Goal: Task Accomplishment & Management: Manage account settings

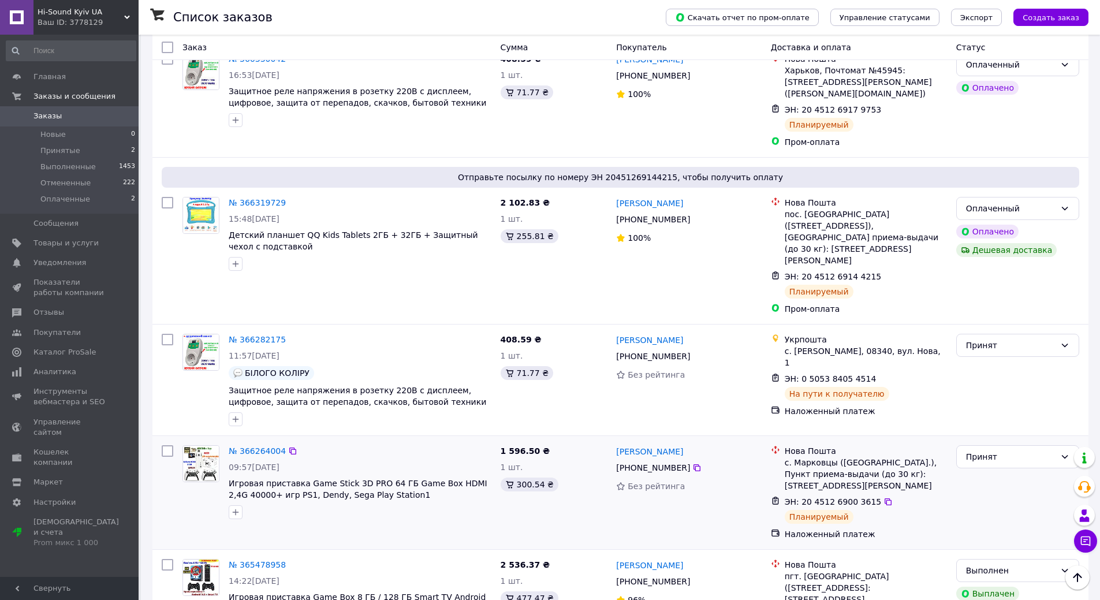
scroll to position [115, 0]
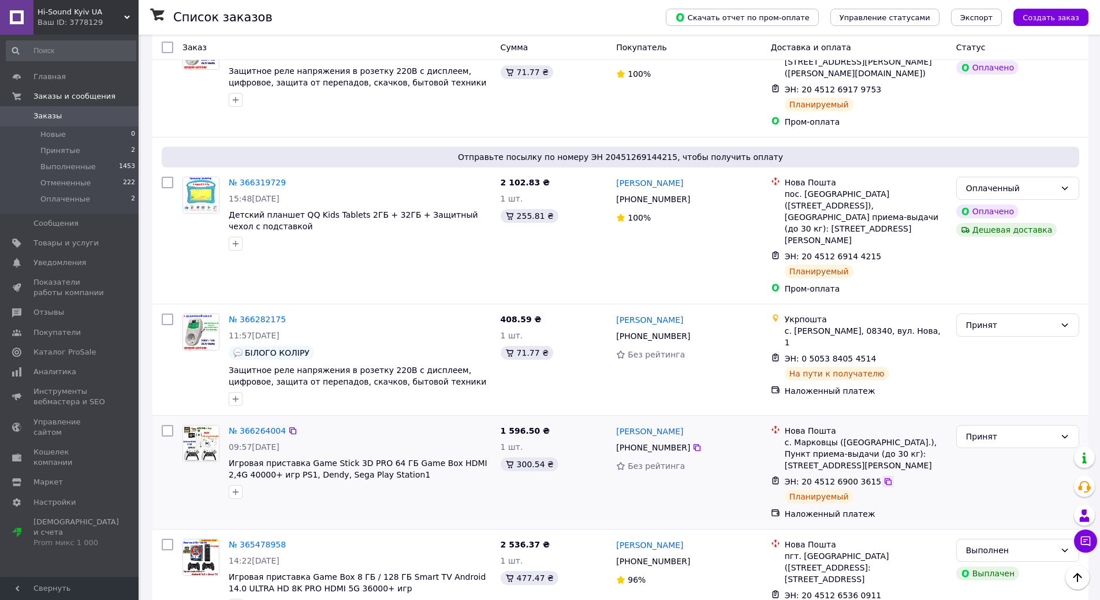
click at [883, 477] on icon at bounding box center [887, 481] width 9 height 9
click at [644, 443] on span "[PHONE_NUMBER]" at bounding box center [653, 447] width 74 height 9
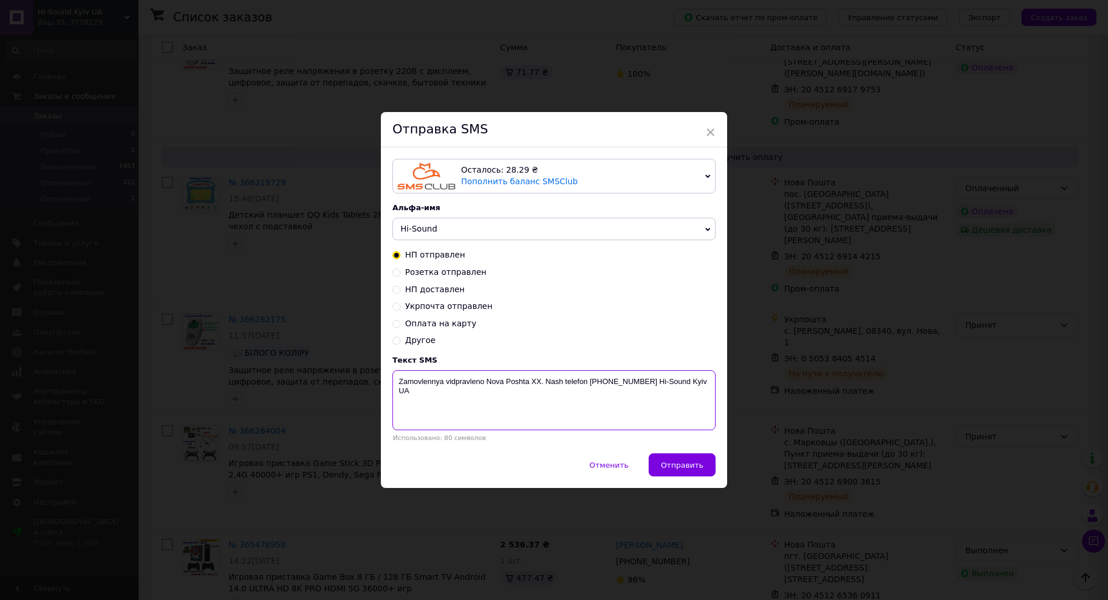
click at [533, 382] on textarea "Zamovlennya vidpravleno Nova Poshta XX. Nash telefon [PHONE_NUMBER] Hi-Sound Ky…" at bounding box center [554, 400] width 323 height 60
paste textarea "20451269003615"
type textarea "Zamovlennya vidpravleno Nova Poshta [PHONE_NUMBER]. Nash telefon [PHONE_NUMBER]…"
click at [682, 464] on span "Отправить" at bounding box center [682, 465] width 43 height 9
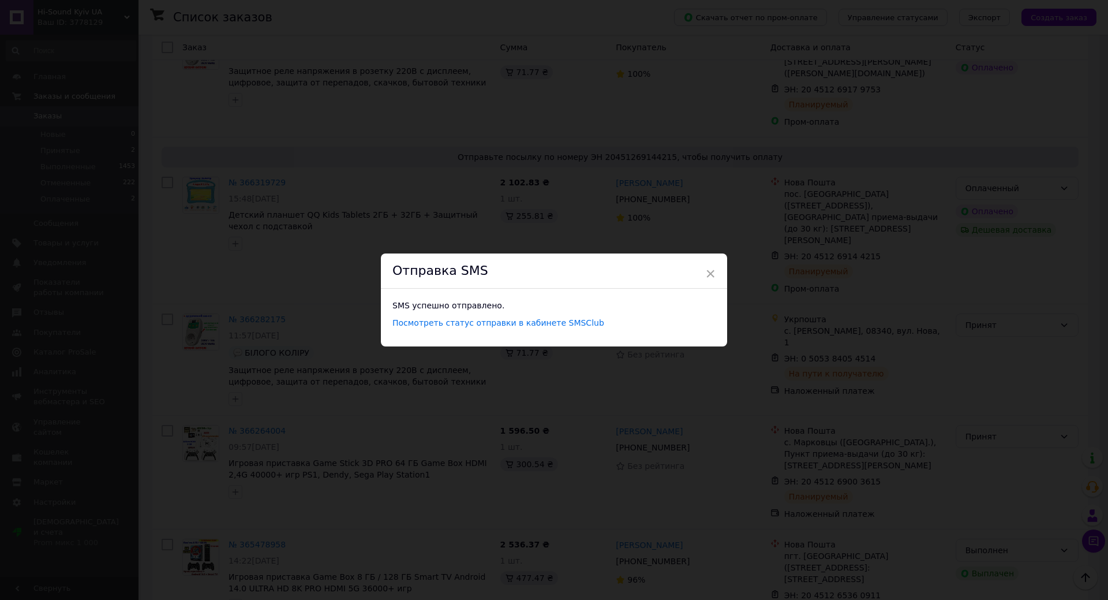
click at [700, 436] on div "× Отправка SMS SMS успешно отправлено. Посмотреть статус отправки в кабинете SM…" at bounding box center [554, 300] width 1108 height 600
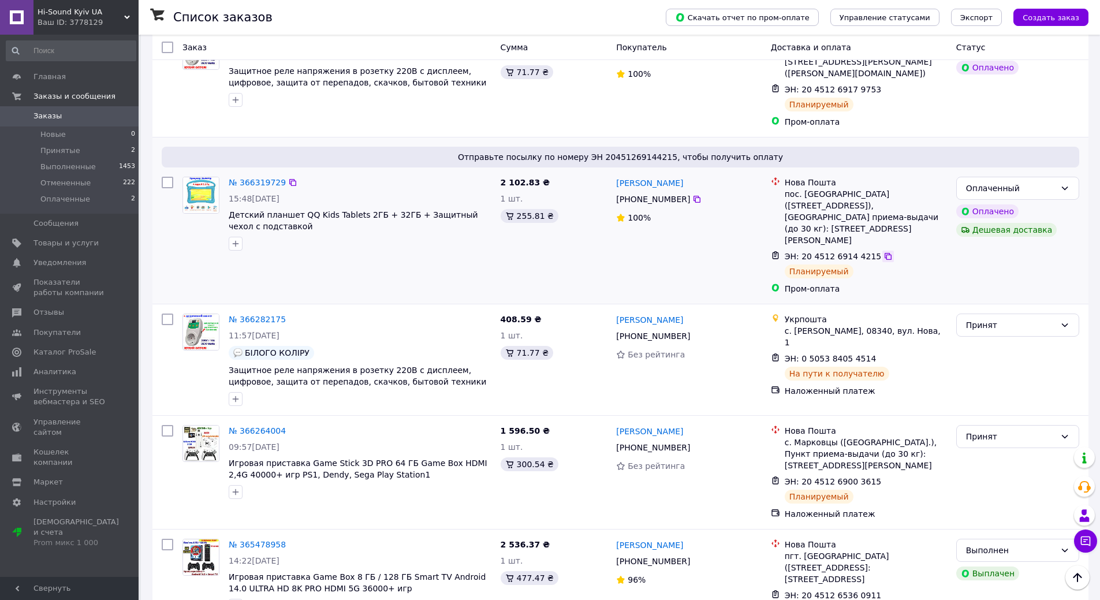
click at [884, 253] on icon at bounding box center [887, 256] width 7 height 7
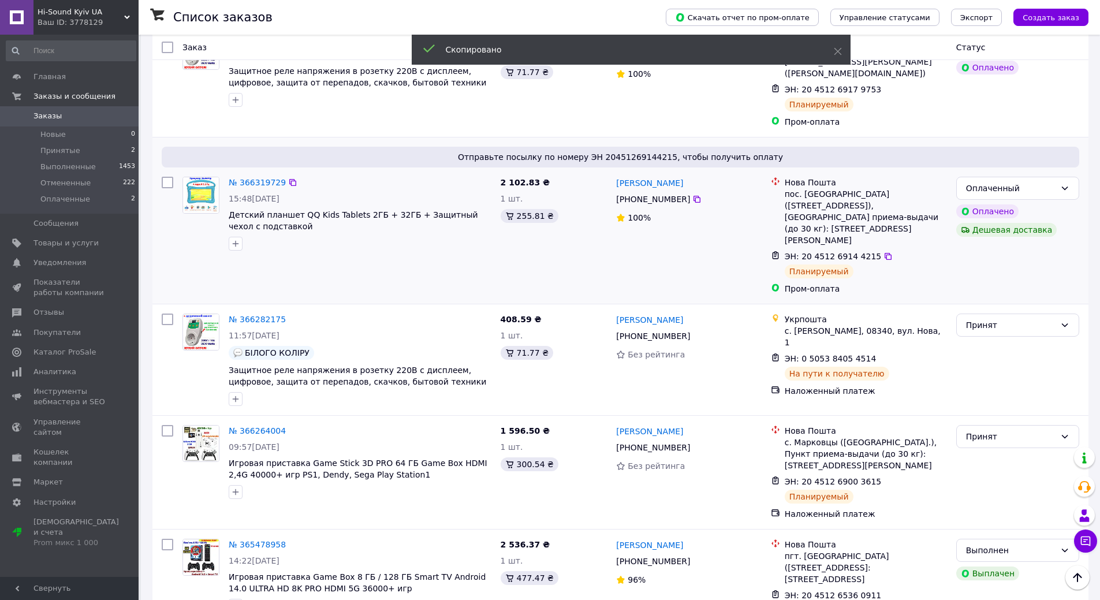
click at [647, 195] on span "[PHONE_NUMBER]" at bounding box center [653, 199] width 74 height 9
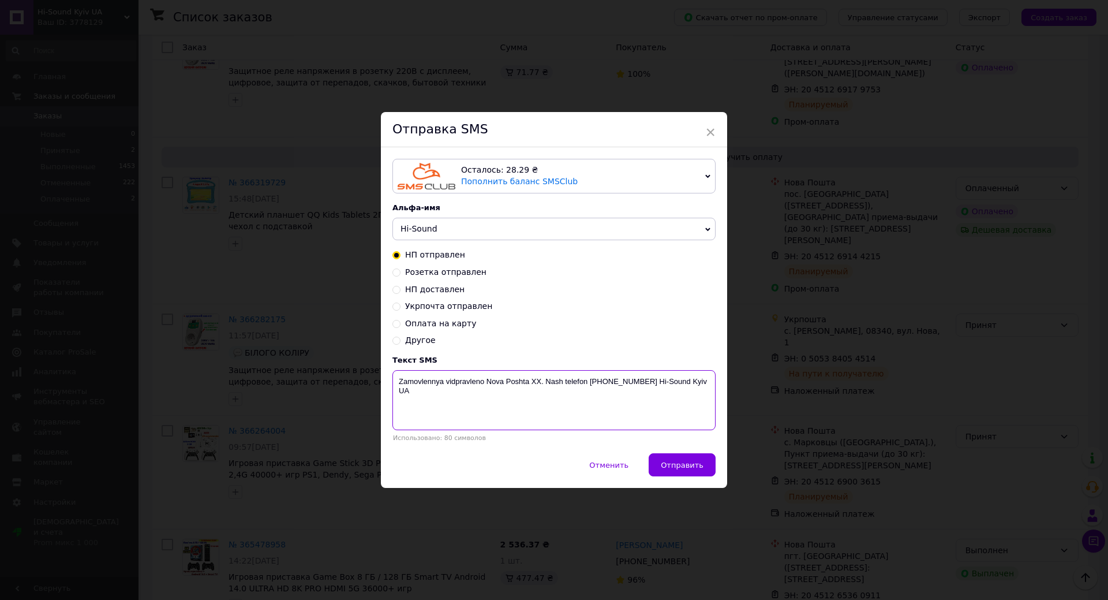
click at [534, 381] on textarea "Zamovlennya vidpravleno Nova Poshta XX. Nash telefon [PHONE_NUMBER] Hi-Sound Ky…" at bounding box center [554, 400] width 323 height 60
paste textarea "20451269144215"
type textarea "Zamovlennya vidpravleno Nova Poshta [PHONE_NUMBER]. Nash telefon [PHONE_NUMBER]…"
click at [680, 469] on span "Отправить" at bounding box center [682, 465] width 43 height 9
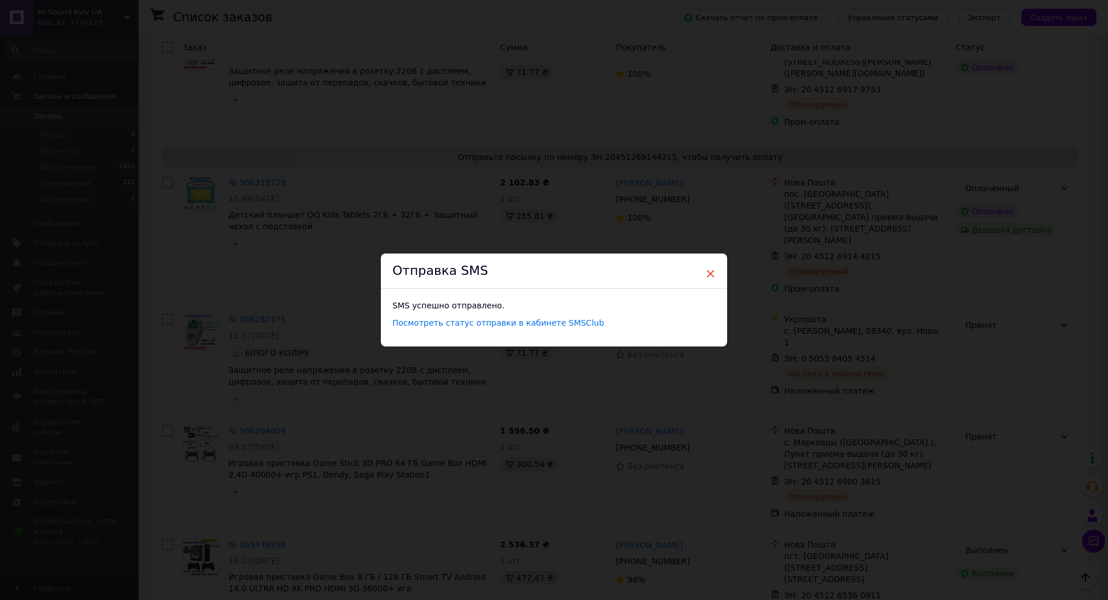
click at [705, 275] on span "×" at bounding box center [710, 274] width 10 height 20
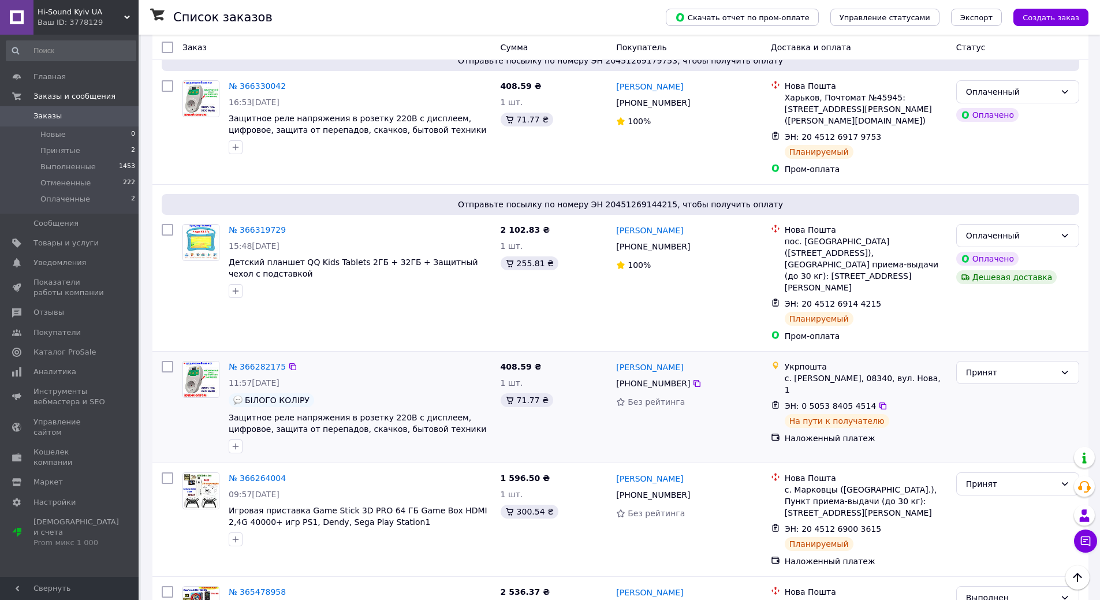
scroll to position [0, 0]
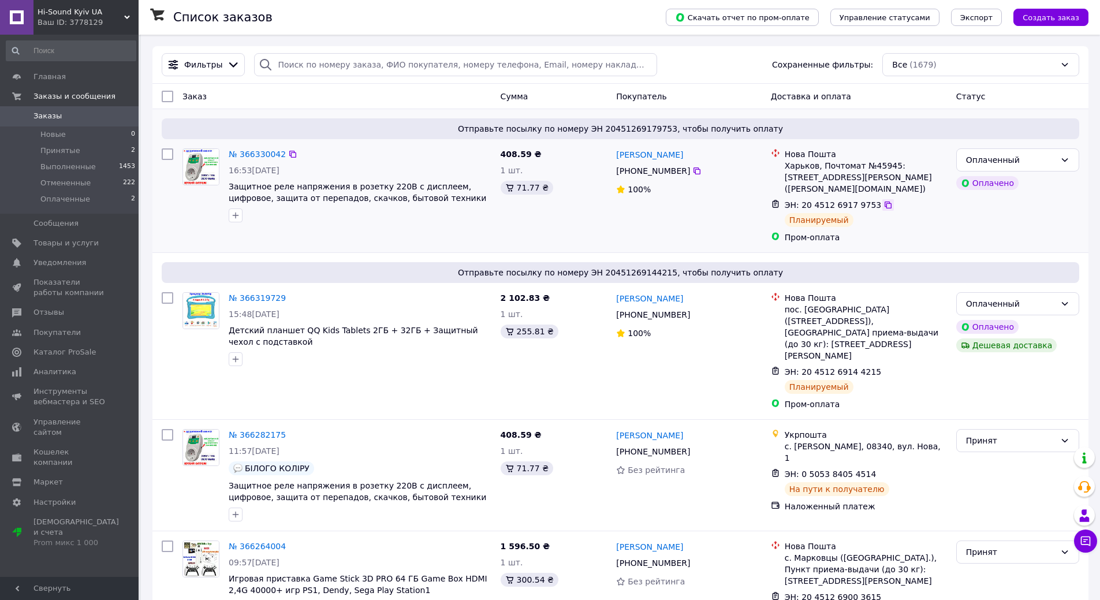
click at [884, 201] on icon at bounding box center [887, 204] width 7 height 7
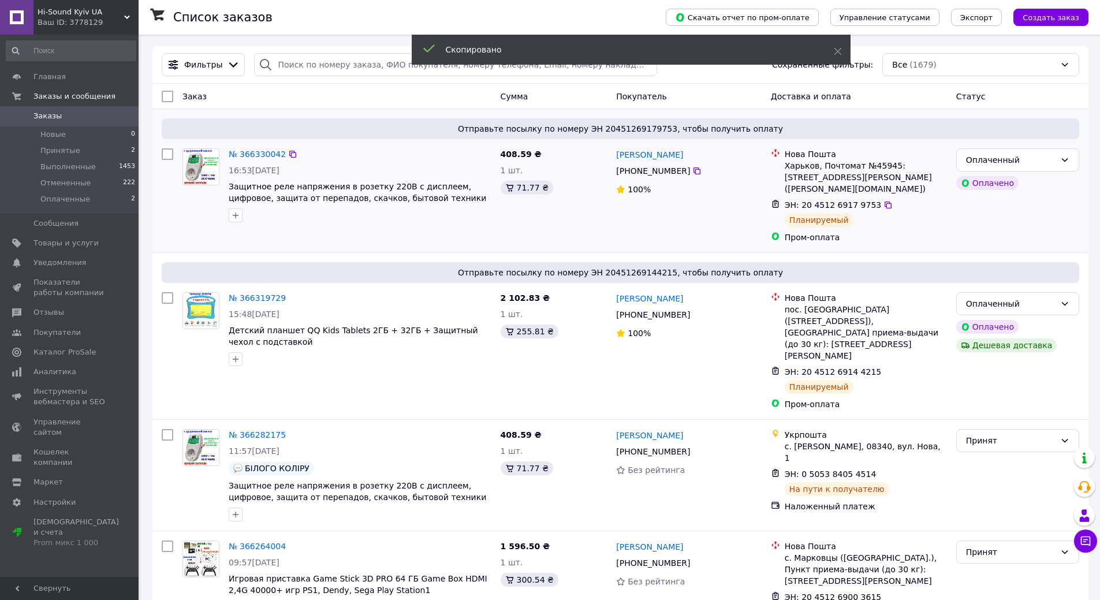
click at [636, 170] on span "[PHONE_NUMBER]" at bounding box center [653, 170] width 74 height 9
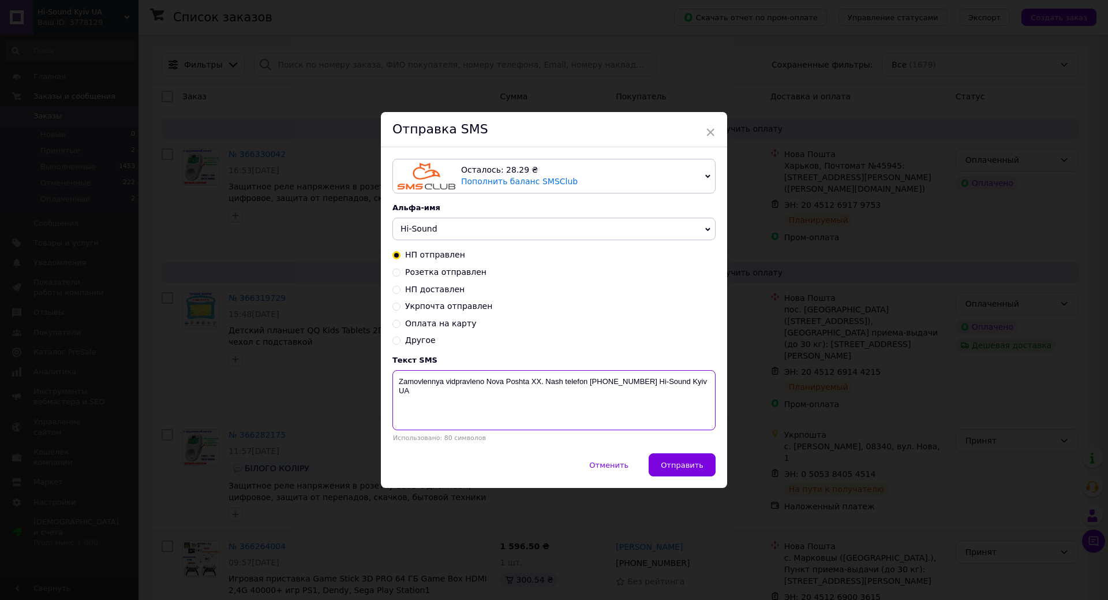
click at [533, 383] on textarea "Zamovlennya vidpravleno Nova Poshta XX. Nash telefon [PHONE_NUMBER] Hi-Sound Ky…" at bounding box center [554, 400] width 323 height 60
paste textarea "20451269179753"
type textarea "Zamovlennya vidpravleno Nova Poshta [PHONE_NUMBER]. Nash telefon [PHONE_NUMBER]…"
click at [679, 473] on button "Отправить" at bounding box center [682, 464] width 67 height 23
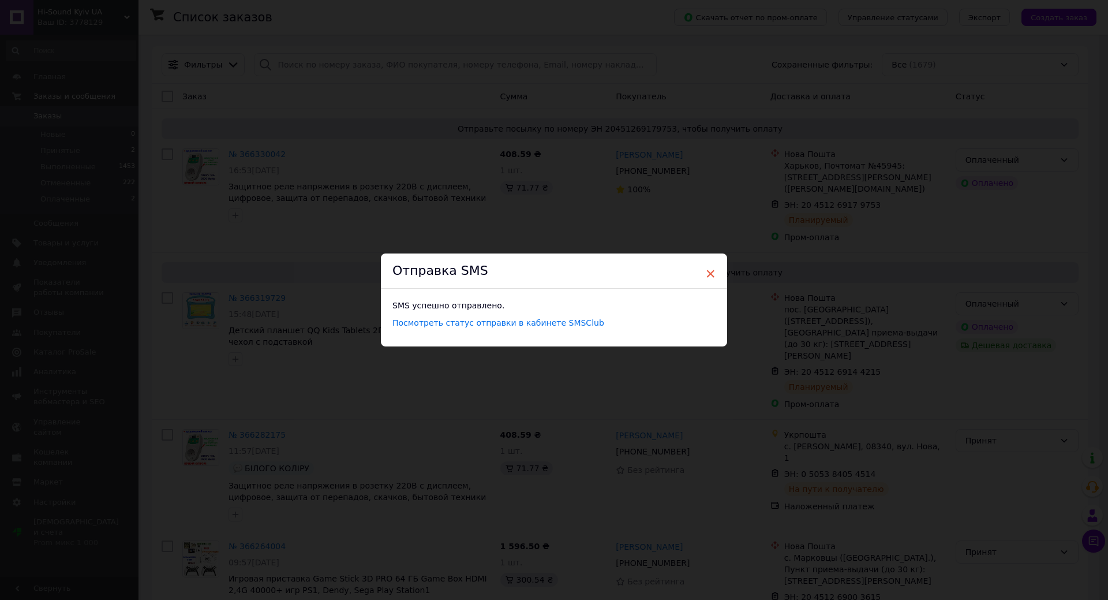
click at [707, 269] on span "×" at bounding box center [710, 274] width 10 height 20
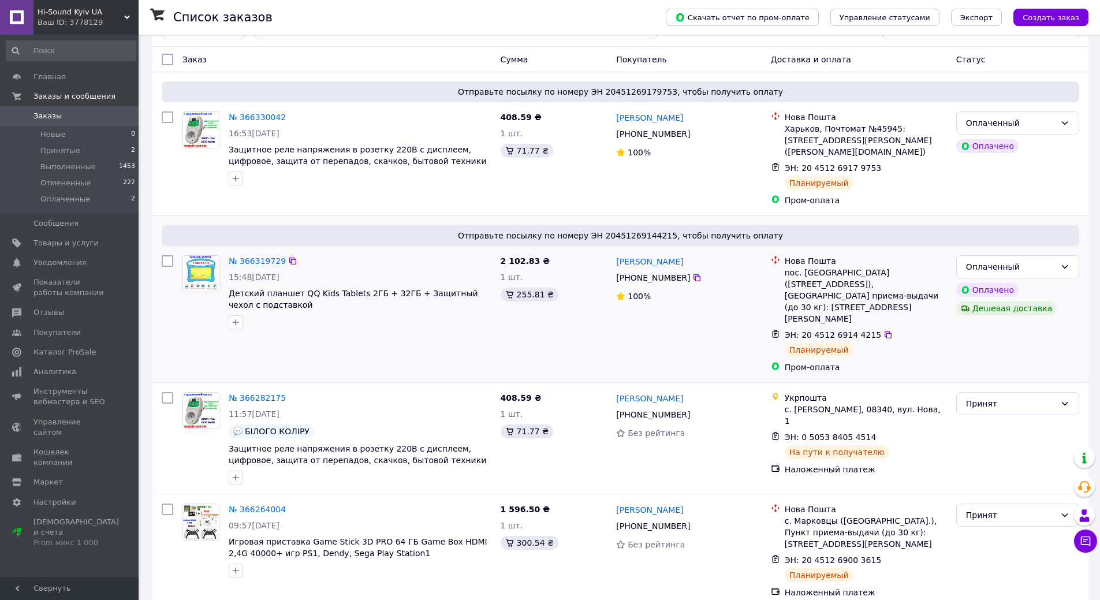
scroll to position [58, 0]
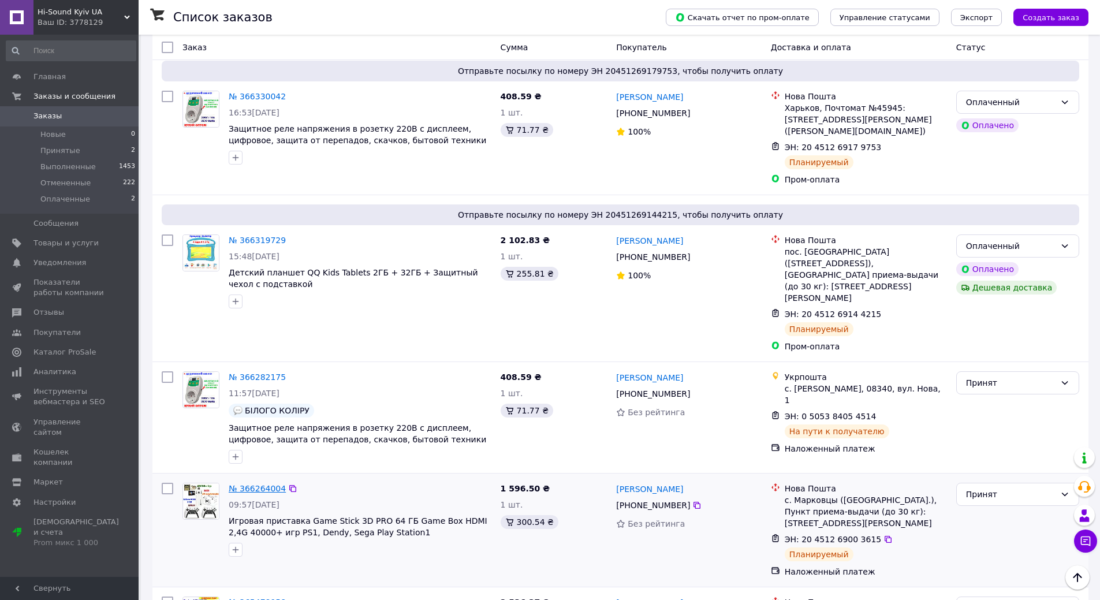
click at [237, 484] on link "№ 366264004" at bounding box center [257, 488] width 57 height 9
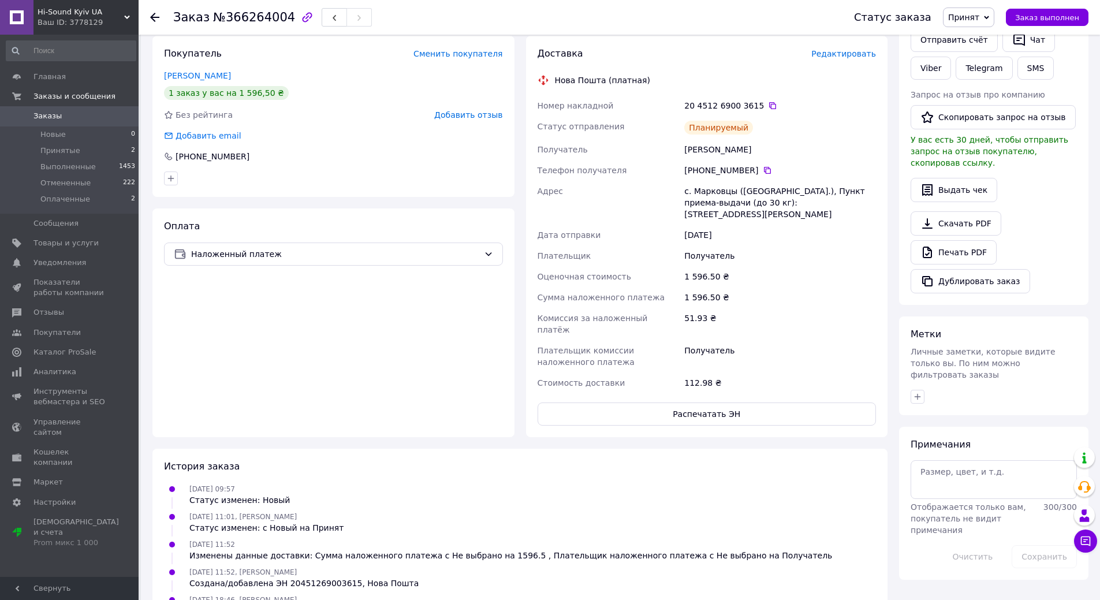
scroll to position [254, 0]
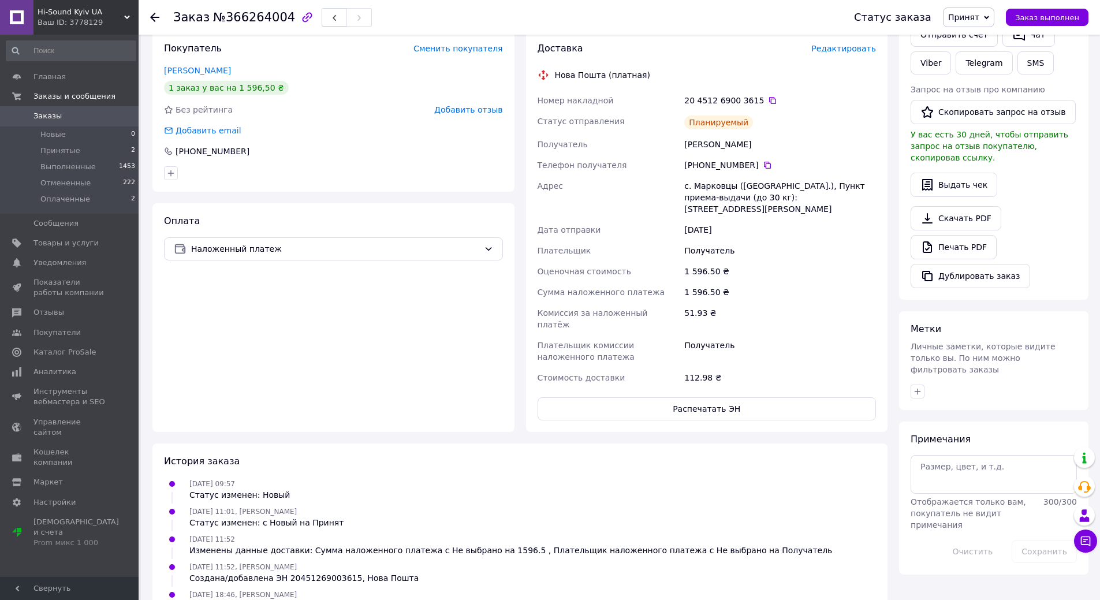
click at [331, 21] on icon "button" at bounding box center [334, 17] width 7 height 7
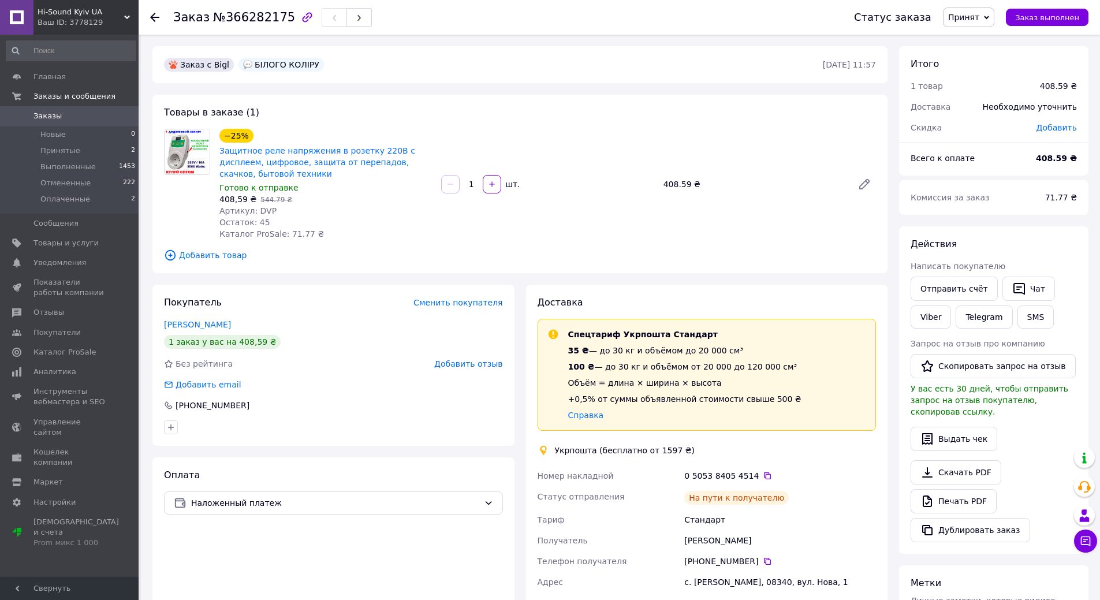
click at [155, 18] on use at bounding box center [154, 17] width 9 height 9
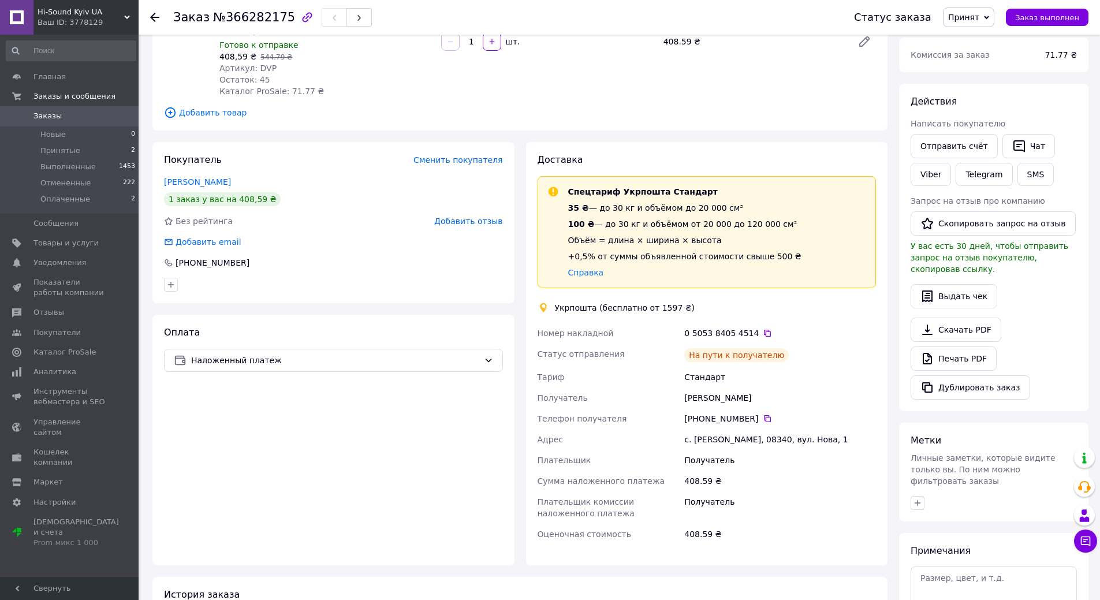
scroll to position [110, 0]
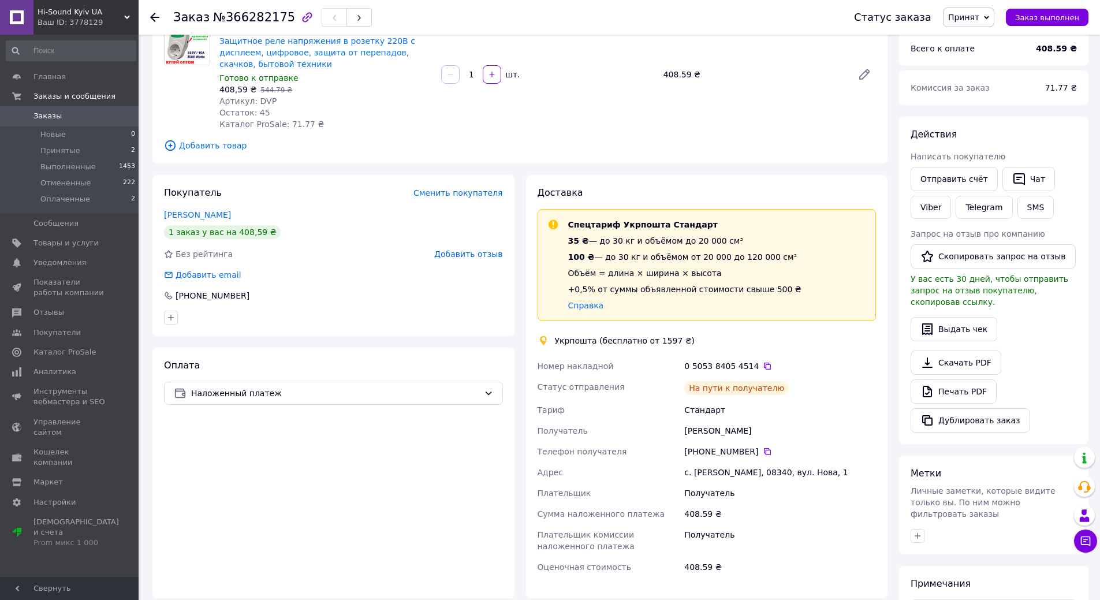
click at [59, 118] on span "Заказы" at bounding box center [69, 116] width 73 height 10
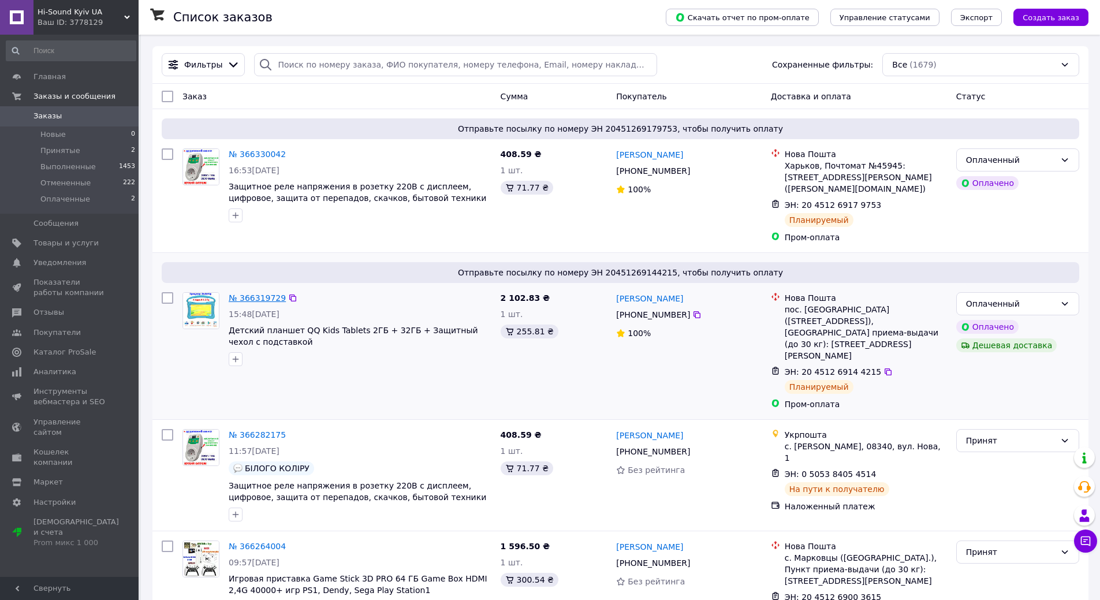
click at [258, 293] on link "№ 366319729" at bounding box center [257, 297] width 57 height 9
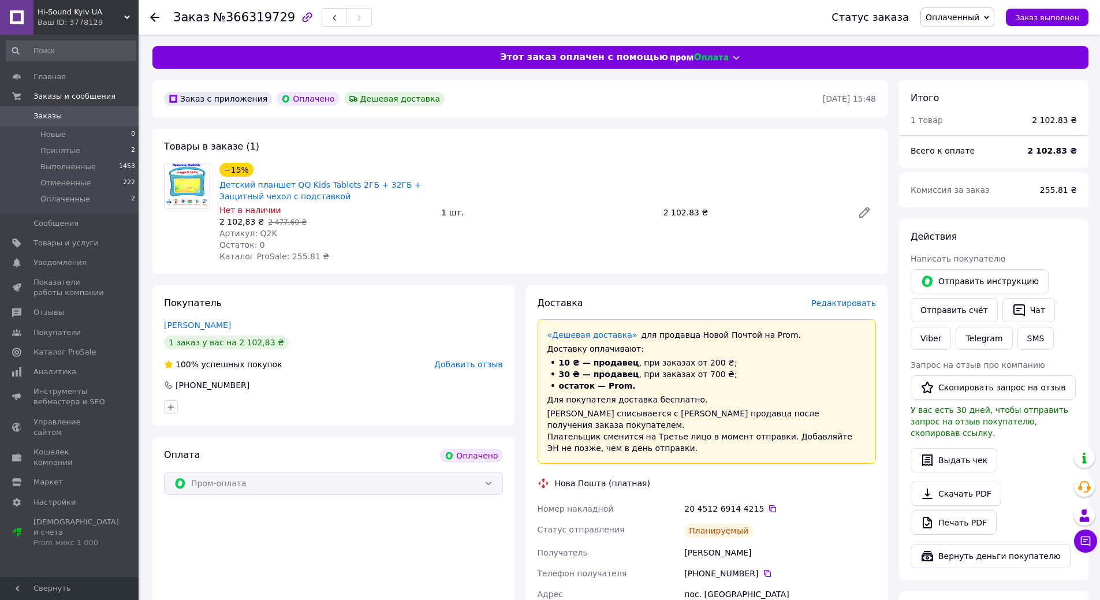
click at [154, 13] on icon at bounding box center [154, 17] width 9 height 9
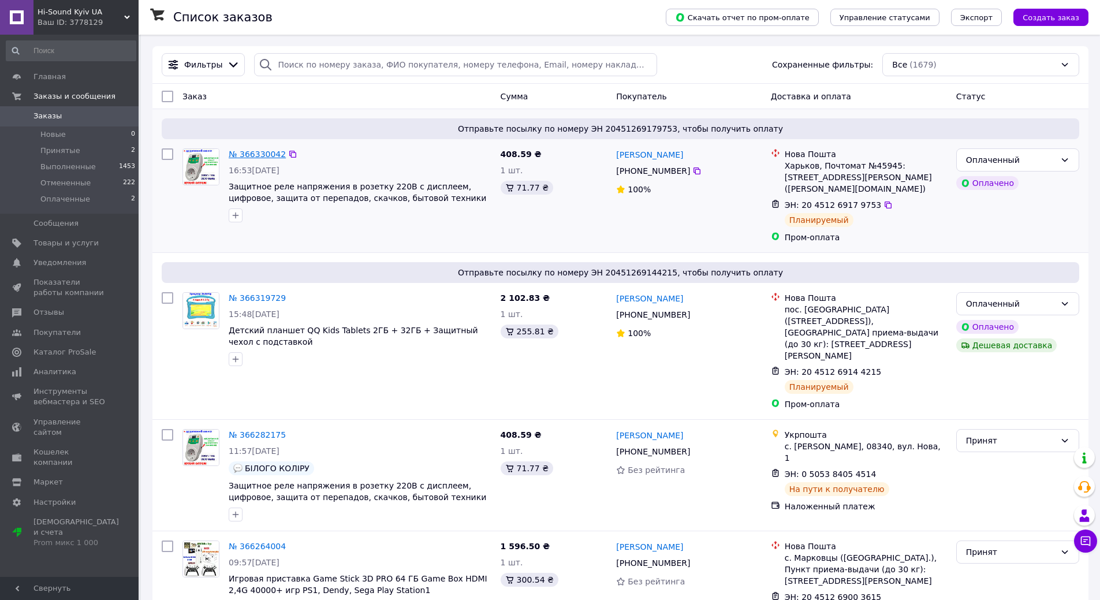
click at [253, 151] on link "№ 366330042" at bounding box center [257, 154] width 57 height 9
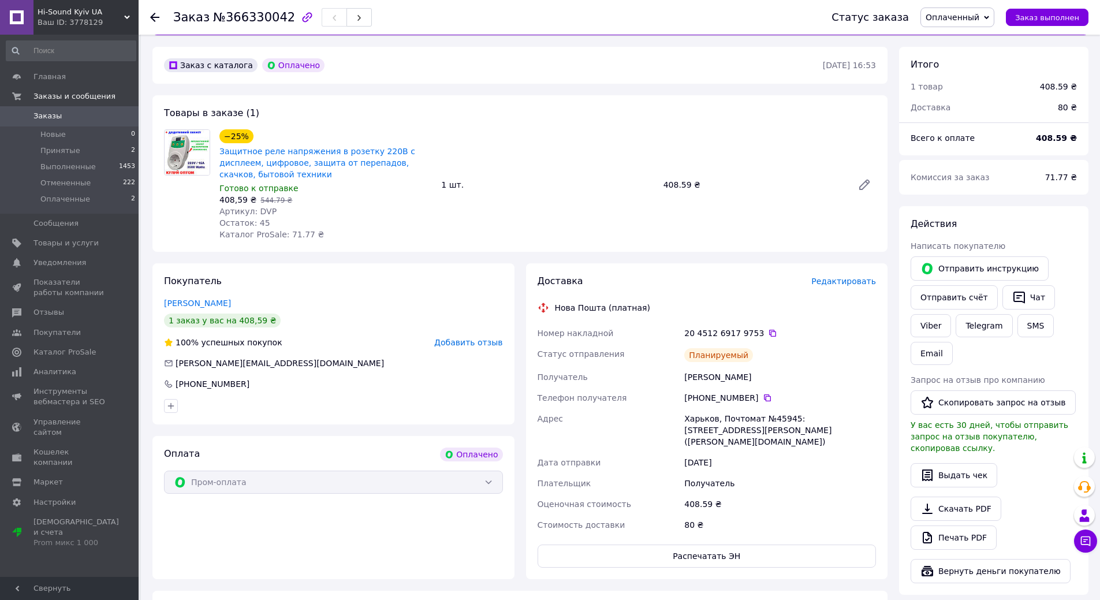
scroll to position [2, 0]
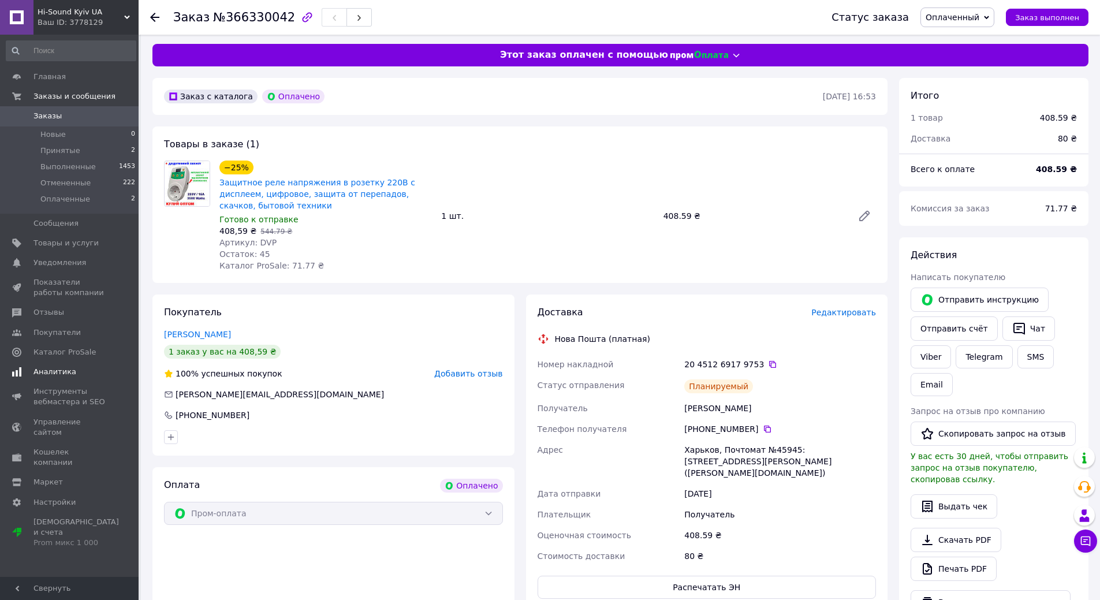
click at [51, 371] on span "Аналитика" at bounding box center [54, 372] width 43 height 10
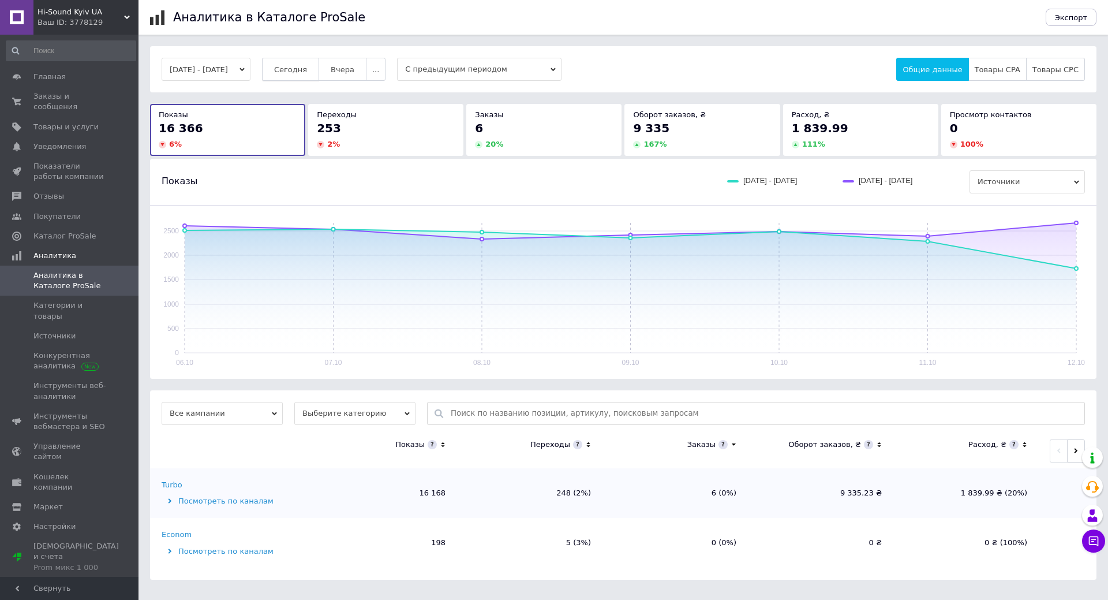
click at [307, 70] on span "Сегодня" at bounding box center [290, 69] width 33 height 9
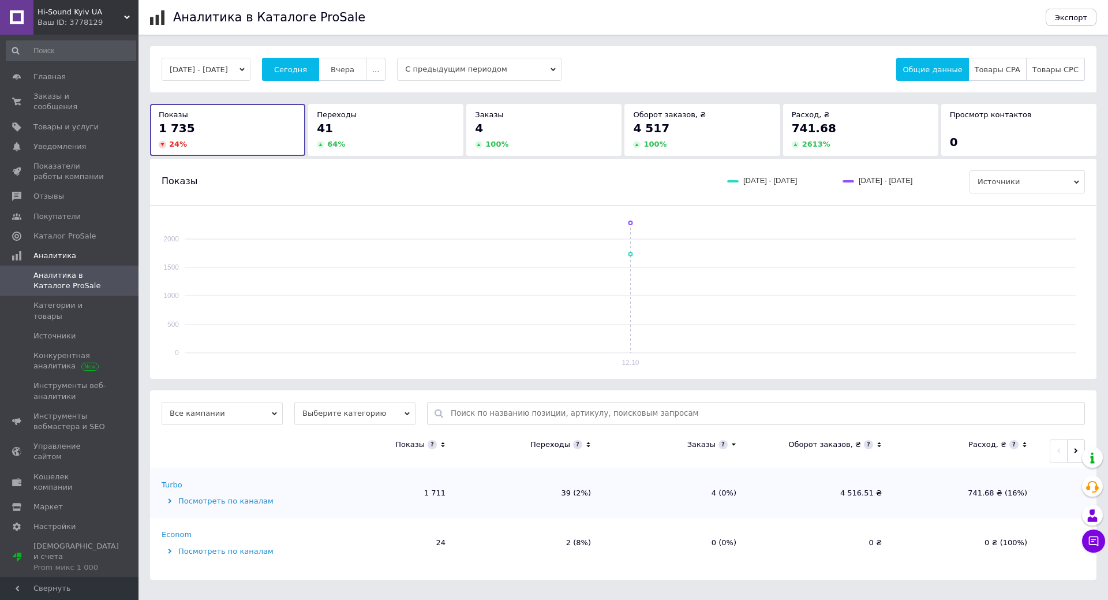
click at [588, 444] on icon at bounding box center [589, 445] width 8 height 10
click at [588, 444] on icon at bounding box center [588, 444] width 4 height 2
click at [349, 408] on span "Выберите категорию" at bounding box center [354, 413] width 121 height 23
click at [344, 451] on li "Все категории" at bounding box center [354, 451] width 121 height 16
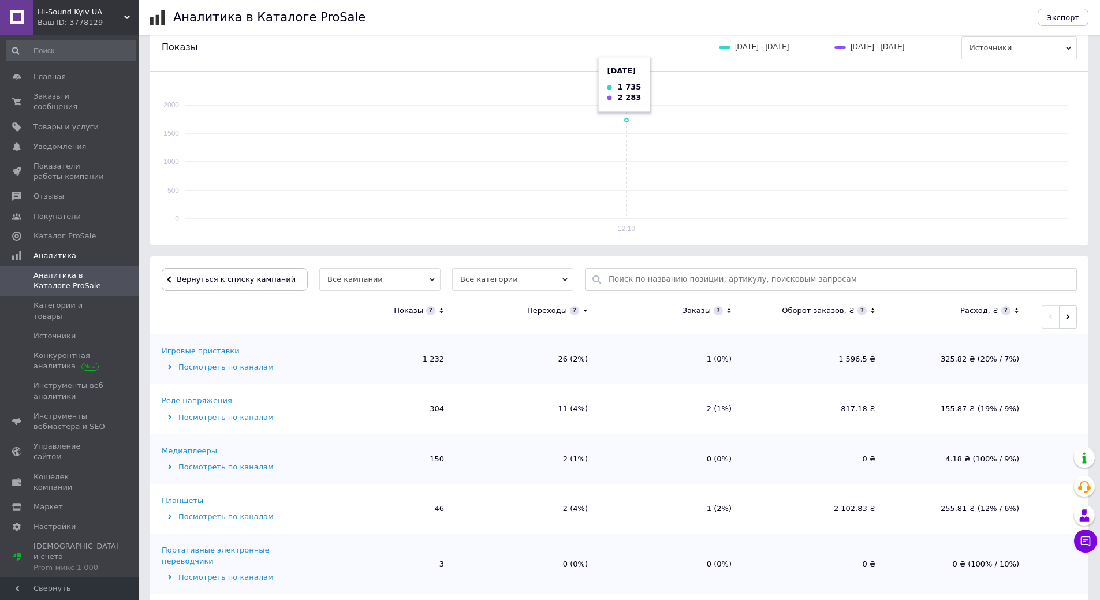
scroll to position [141, 0]
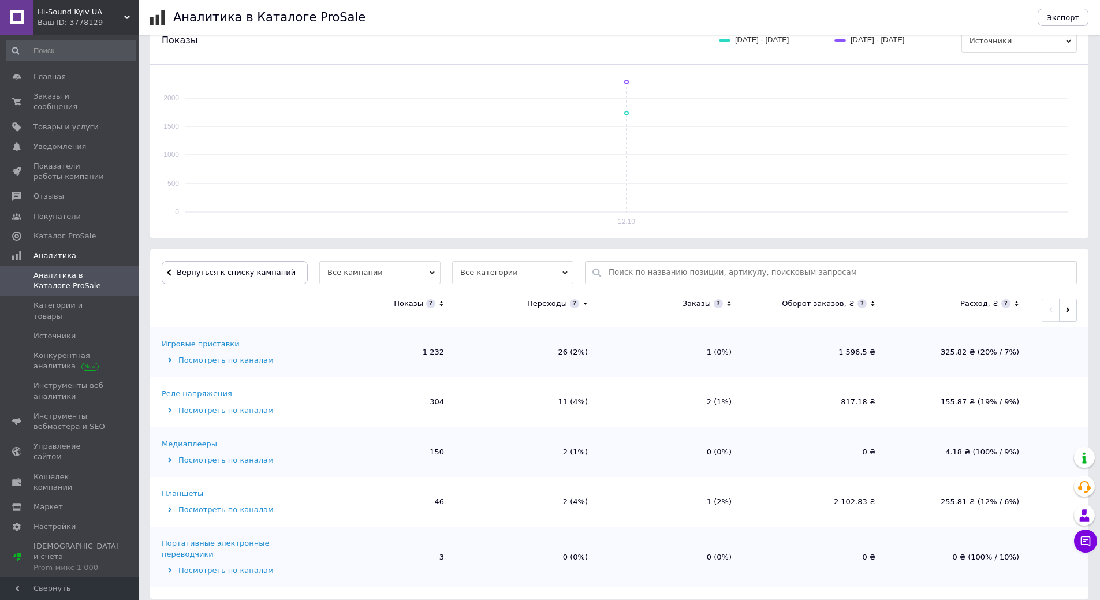
click at [472, 278] on span "Все категории" at bounding box center [512, 272] width 121 height 23
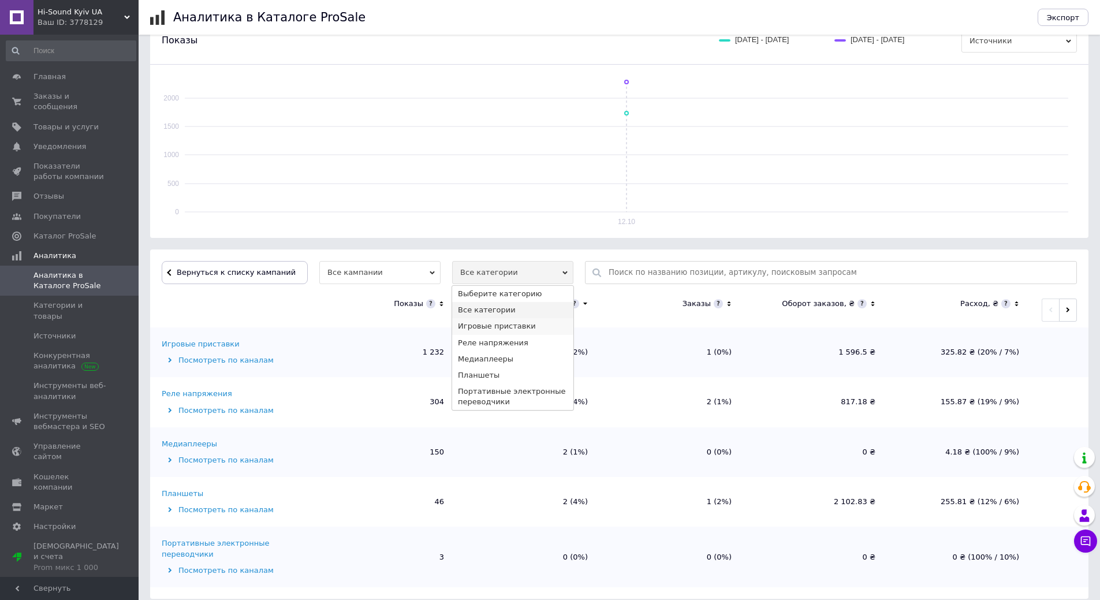
click at [477, 326] on li "Игровые приставки" at bounding box center [512, 326] width 121 height 16
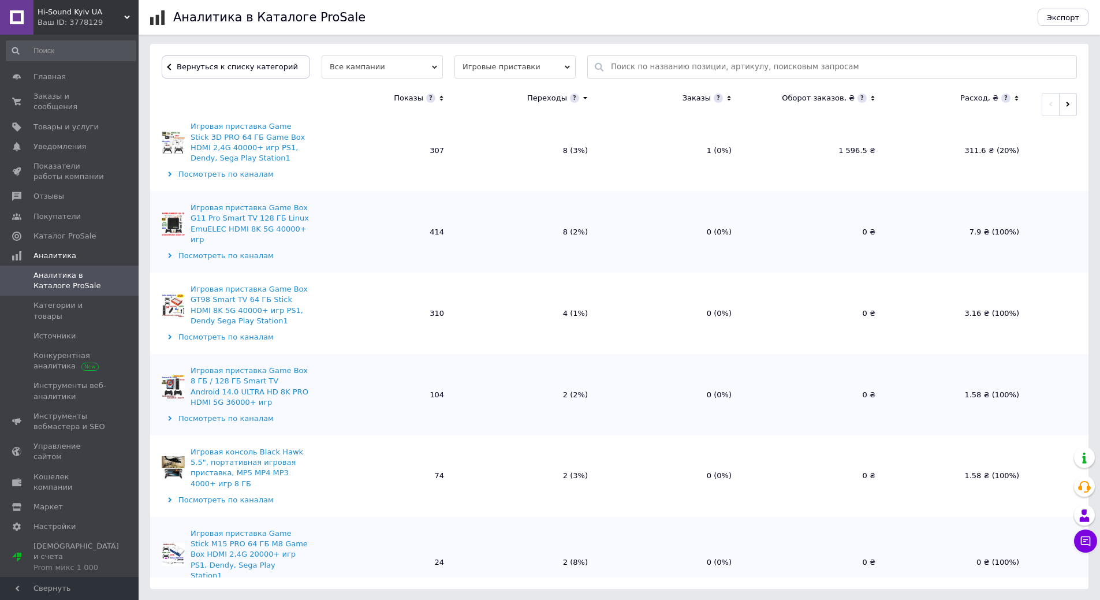
scroll to position [347, 0]
